Goal: Find contact information: Find contact information

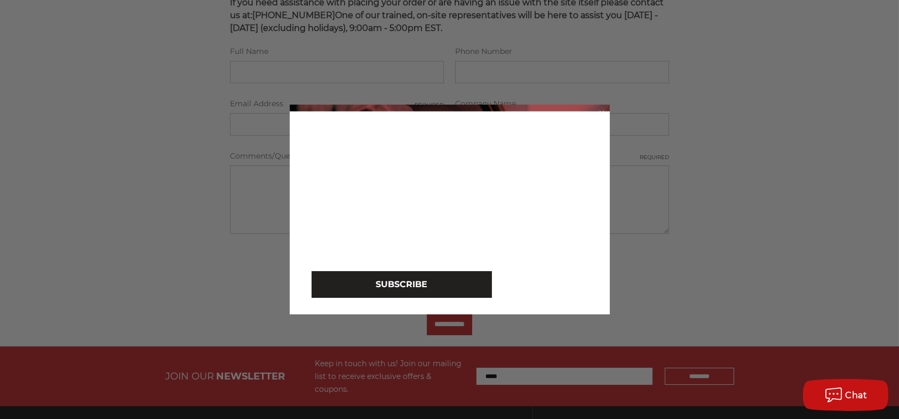
scroll to position [320, 0]
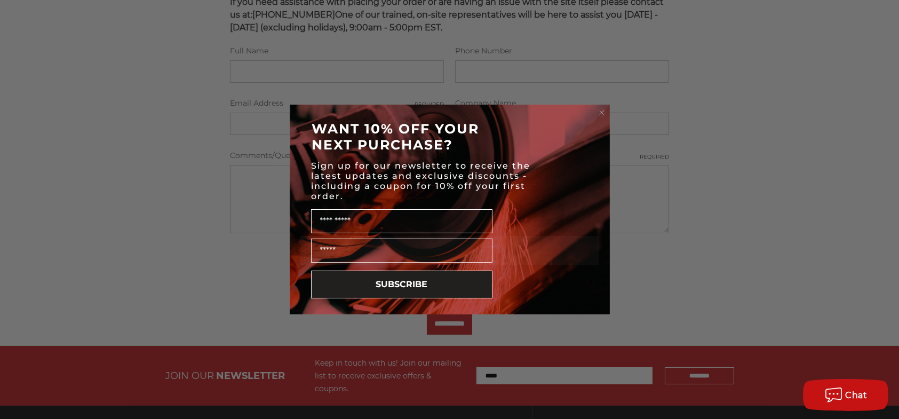
click at [602, 109] on circle "Close dialog" at bounding box center [602, 113] width 10 height 10
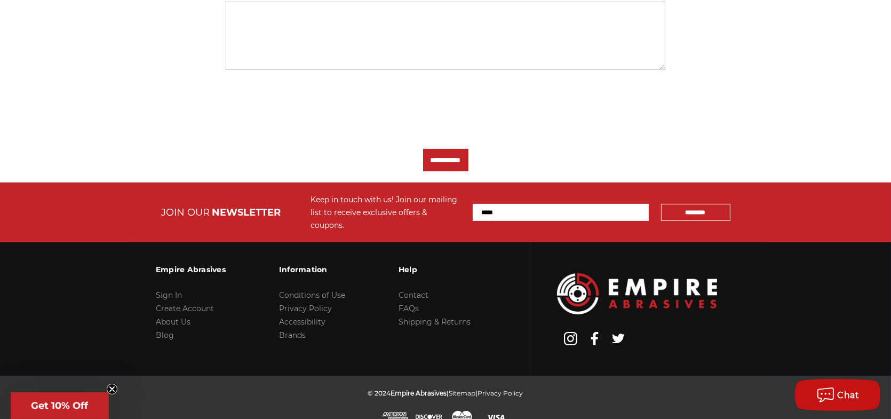
scroll to position [486, 0]
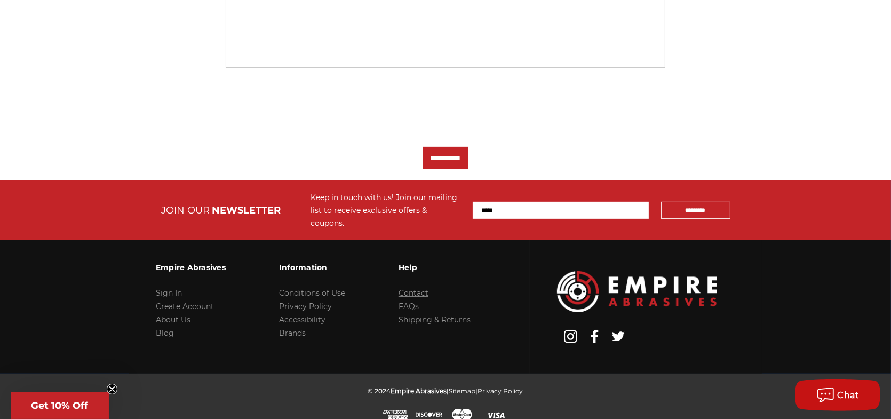
click at [415, 288] on link "Contact" at bounding box center [414, 293] width 30 height 10
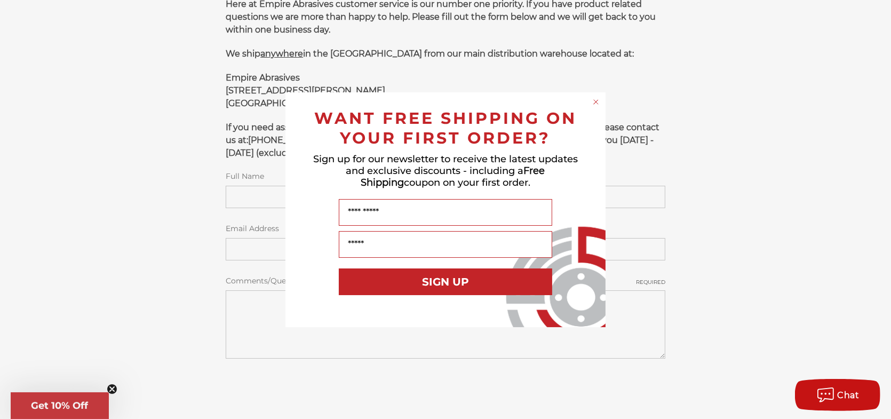
scroll to position [214, 0]
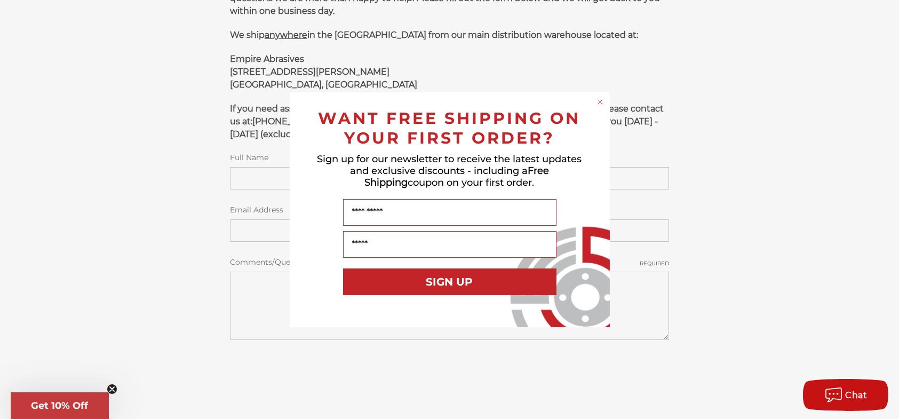
click at [603, 102] on circle "Close dialog" at bounding box center [600, 102] width 10 height 10
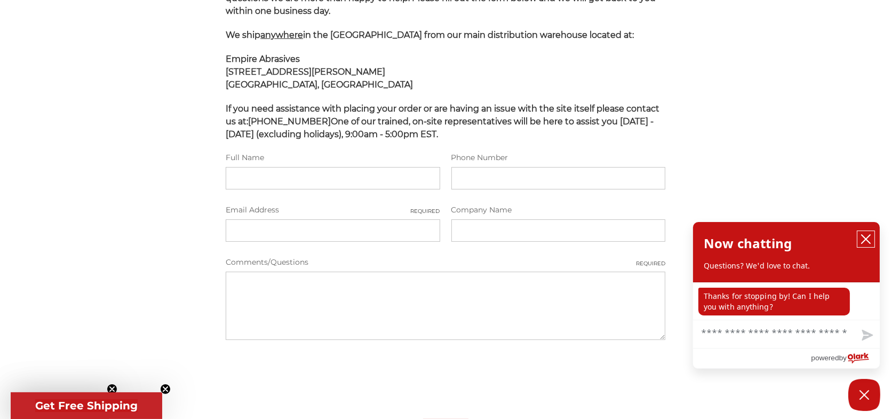
click at [865, 240] on icon "close chatbox" at bounding box center [866, 239] width 9 height 9
